Goal: Use online tool/utility: Utilize a website feature to perform a specific function

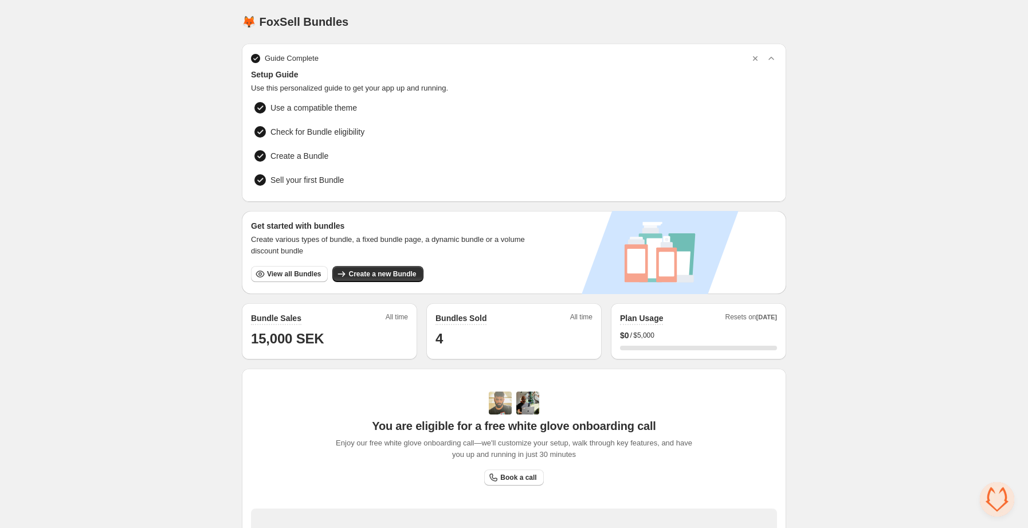
scroll to position [195, 0]
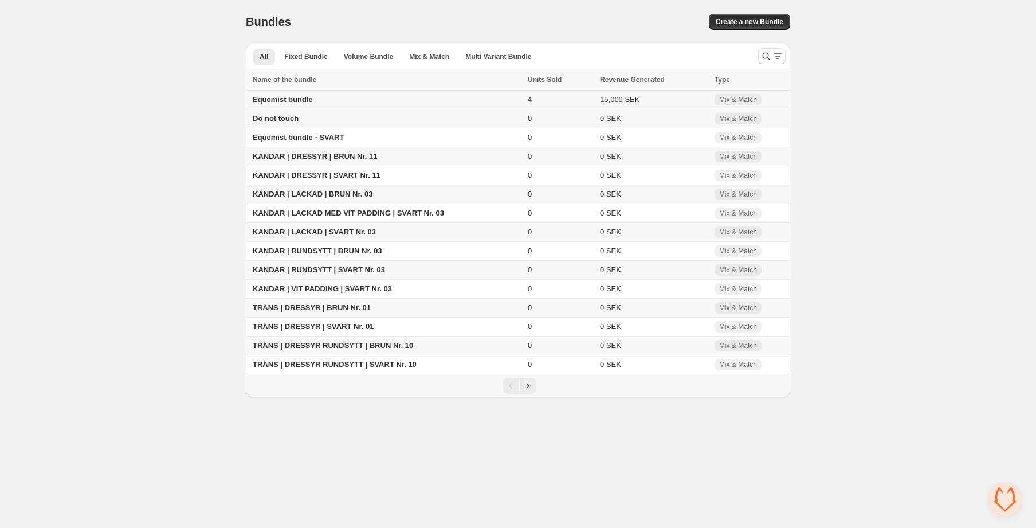
click at [319, 95] on td "Equemist bundle" at bounding box center [385, 100] width 279 height 19
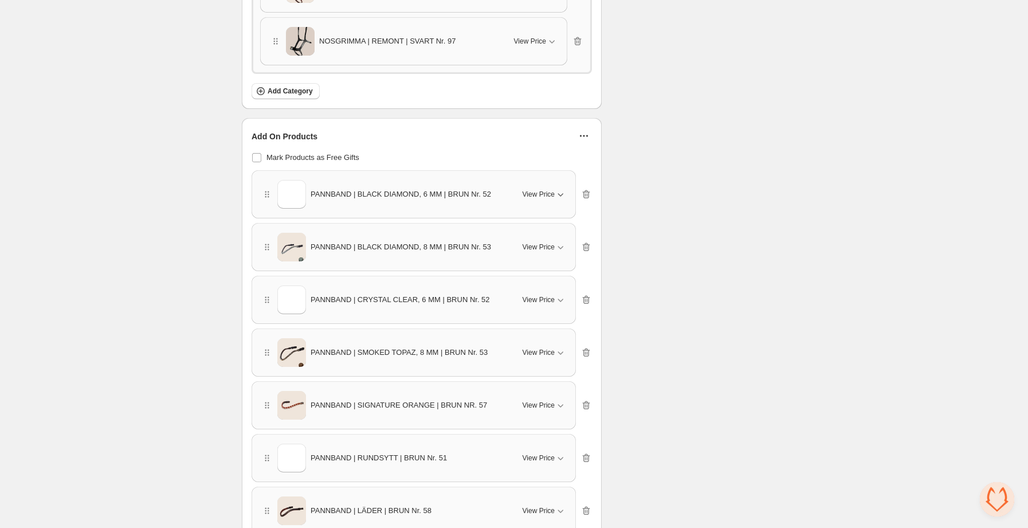
scroll to position [718, 0]
click at [547, 189] on span "View Price" at bounding box center [539, 193] width 32 height 9
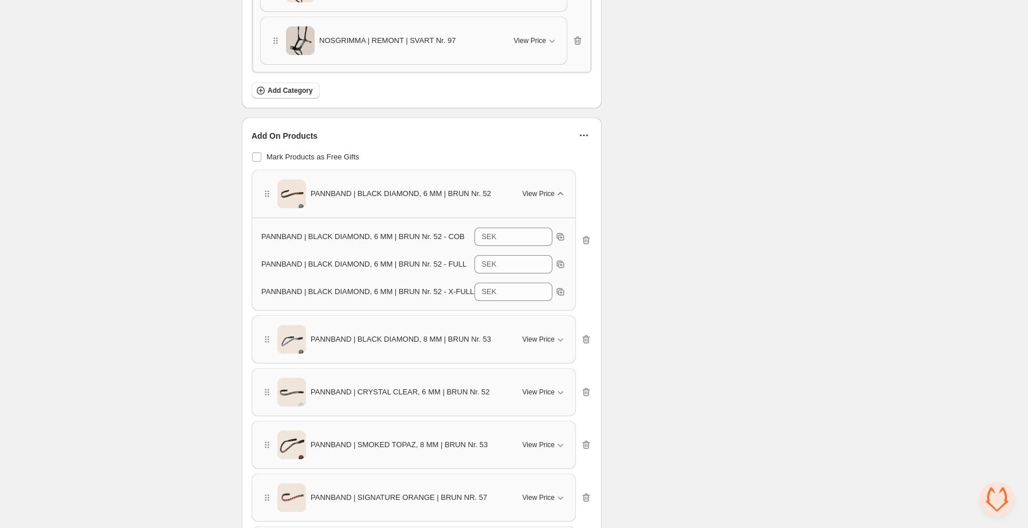
click at [547, 189] on span "View Price" at bounding box center [539, 193] width 32 height 9
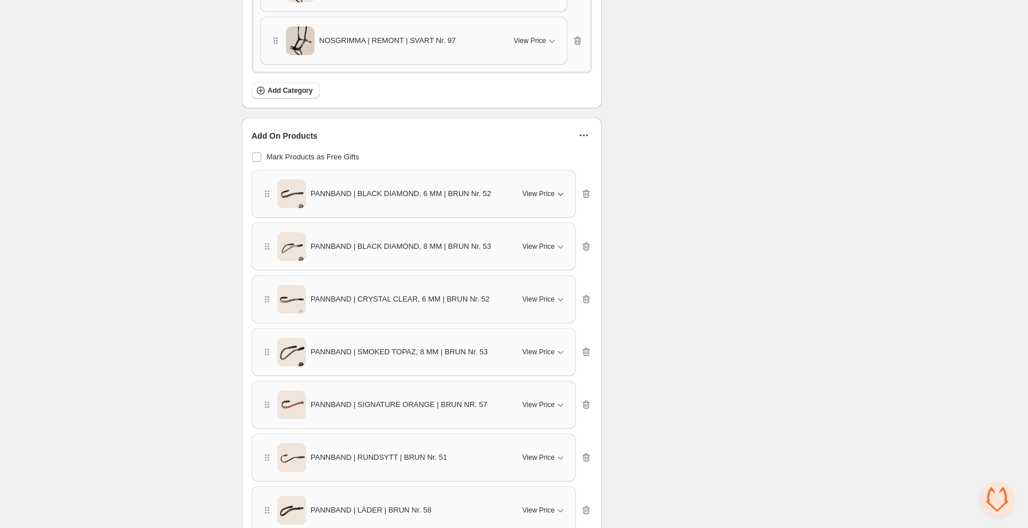
scroll to position [730, 0]
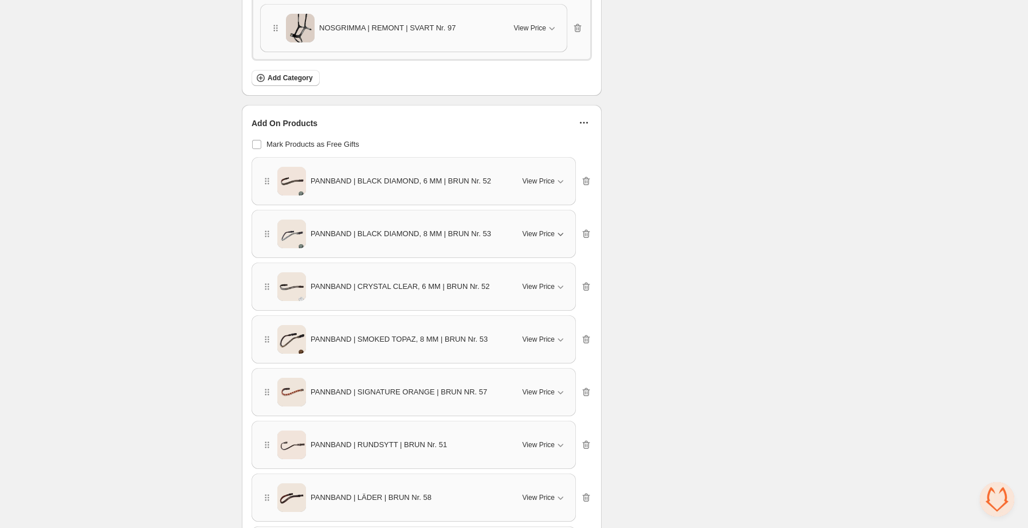
click at [540, 238] on div "View Price" at bounding box center [545, 233] width 44 height 11
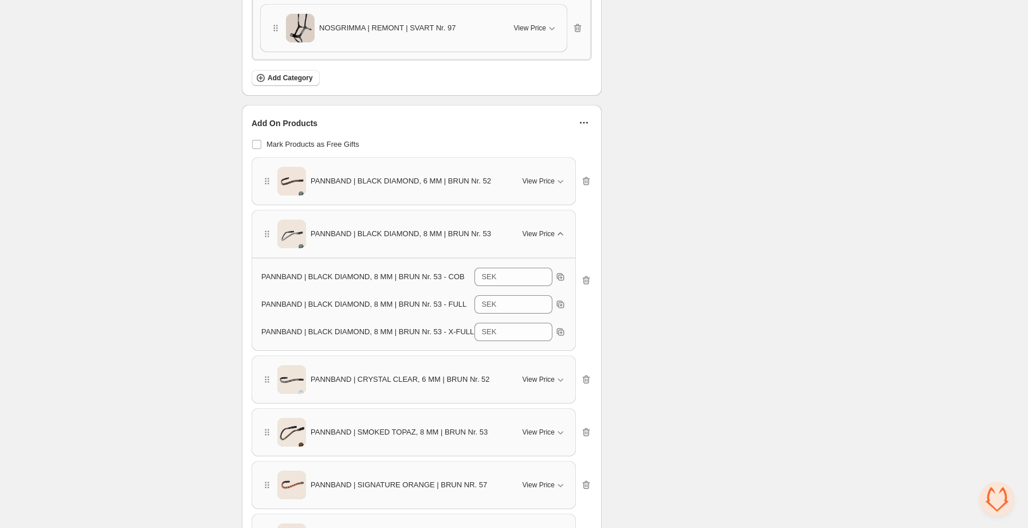
click at [546, 229] on span "View Price" at bounding box center [539, 233] width 32 height 9
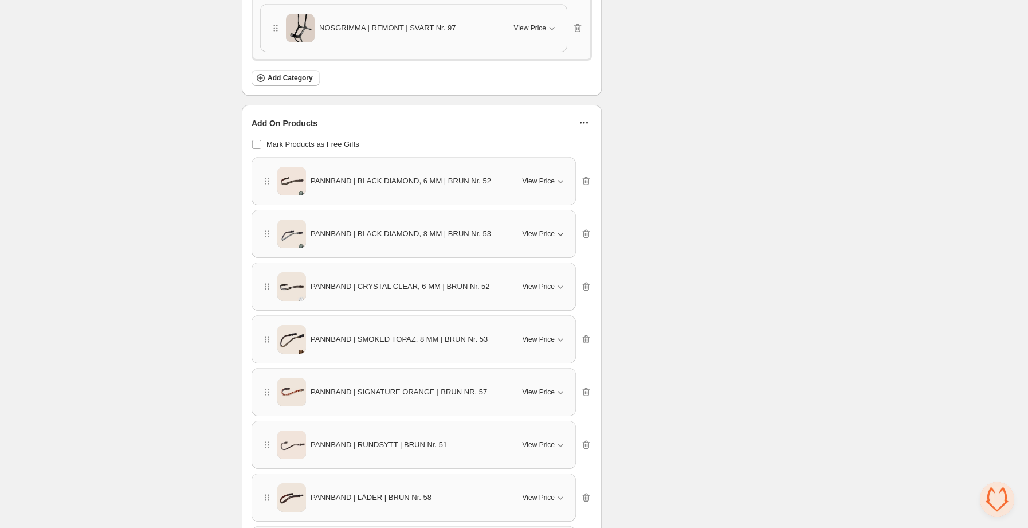
scroll to position [1257, 0]
